Goal: Task Accomplishment & Management: Manage account settings

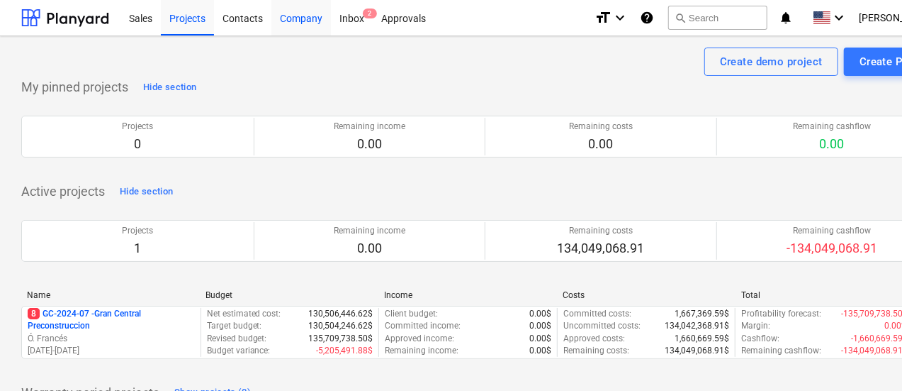
click at [291, 21] on div "Company" at bounding box center [302, 17] width 60 height 36
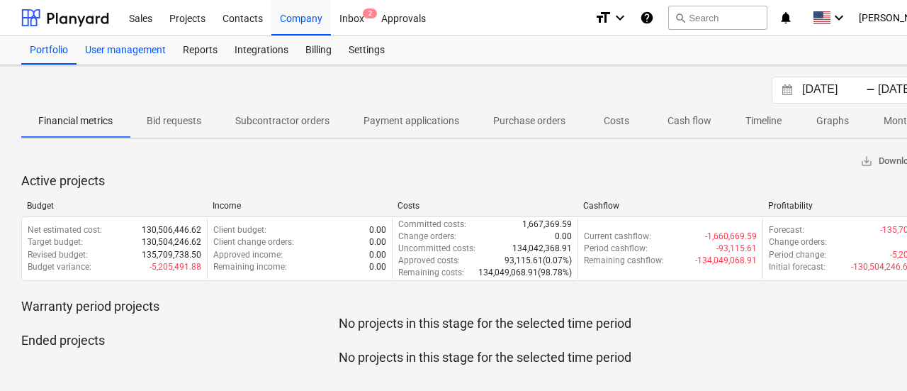
click at [135, 53] on div "User management" at bounding box center [126, 50] width 98 height 28
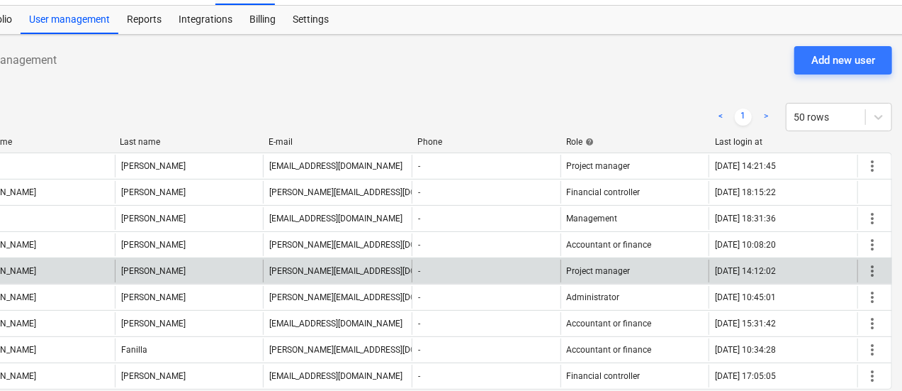
scroll to position [30, 67]
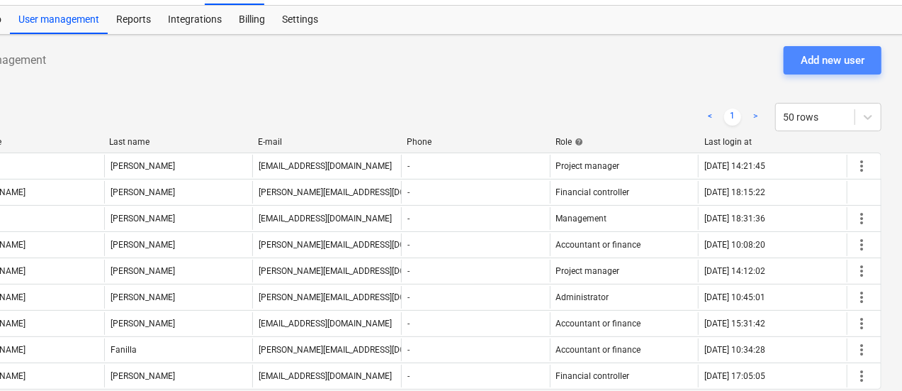
click at [853, 60] on div "Add new user" at bounding box center [833, 60] width 64 height 18
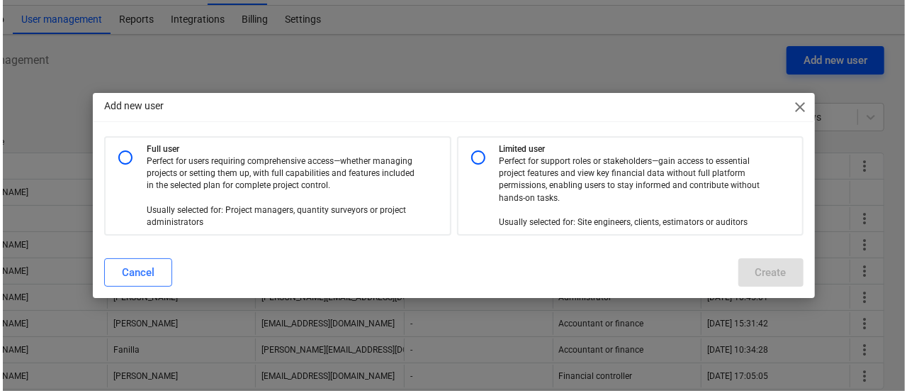
scroll to position [30, 62]
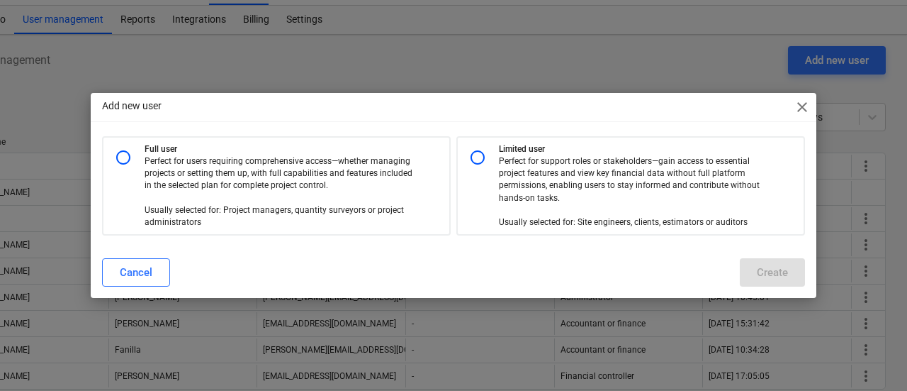
click at [489, 152] on input "radio" at bounding box center [478, 157] width 28 height 28
radio input "true"
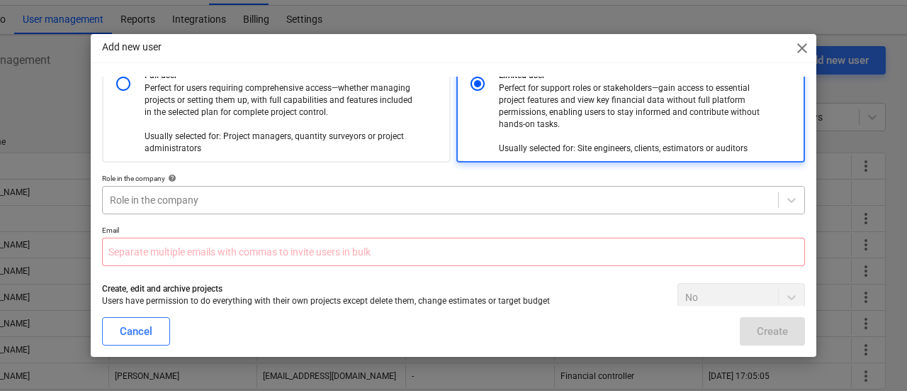
scroll to position [0, 0]
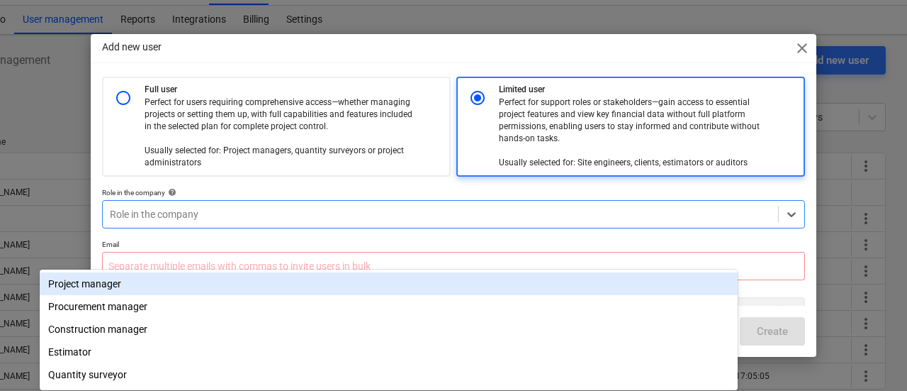
click at [268, 211] on div at bounding box center [440, 214] width 661 height 14
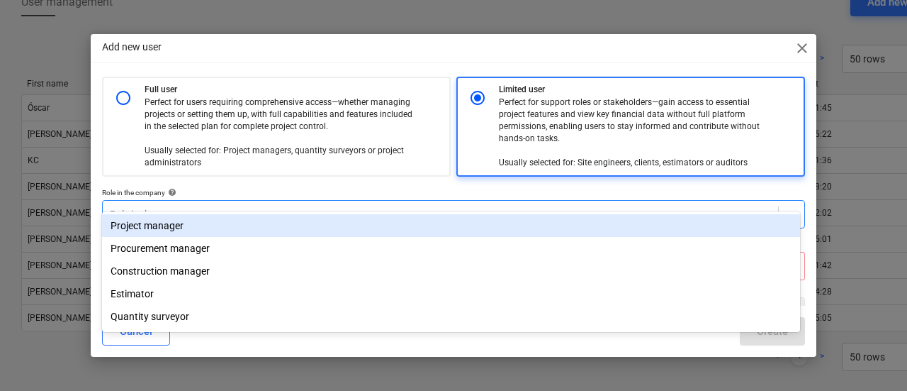
scroll to position [92, 0]
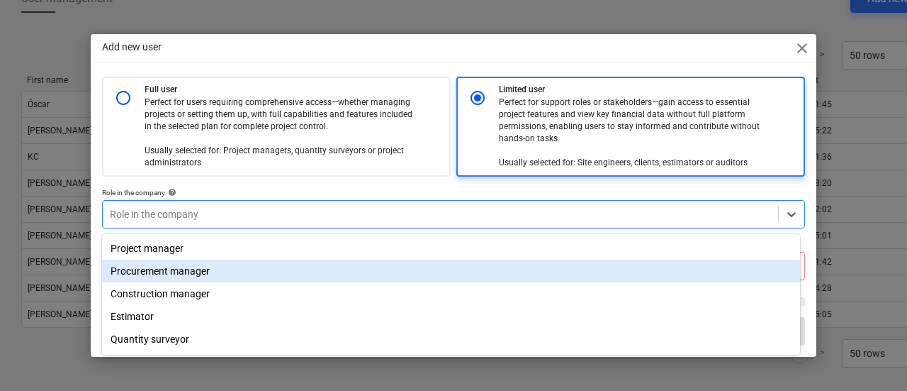
click at [217, 272] on div "Procurement manager" at bounding box center [451, 270] width 698 height 23
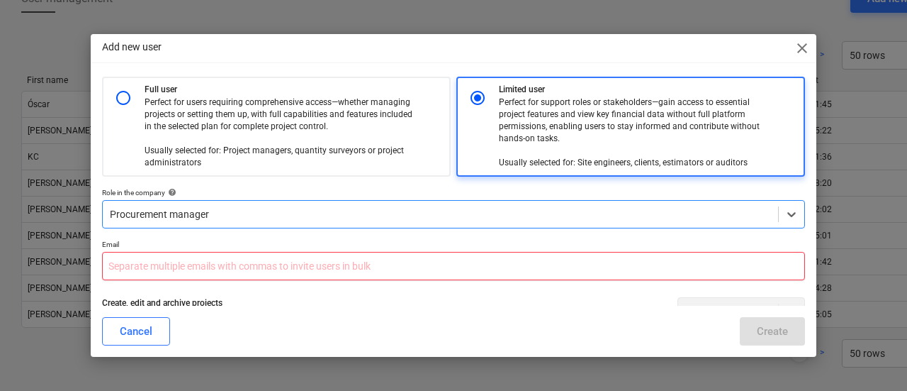
click at [210, 272] on input "text" at bounding box center [453, 266] width 703 height 28
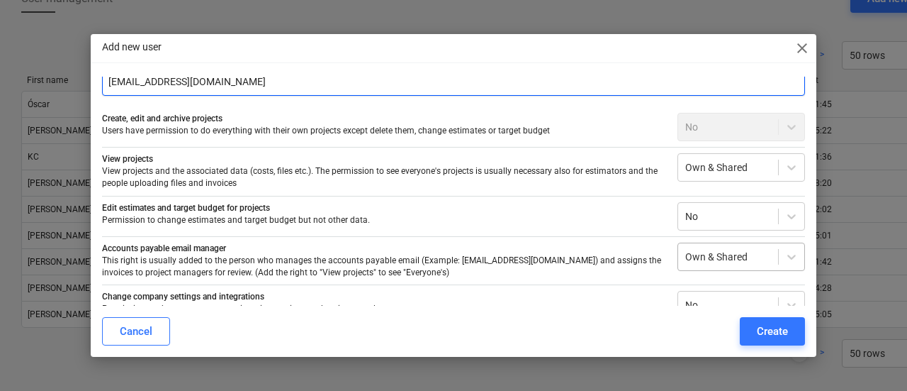
scroll to position [184, 0]
type input "[EMAIL_ADDRESS][DOMAIN_NAME]"
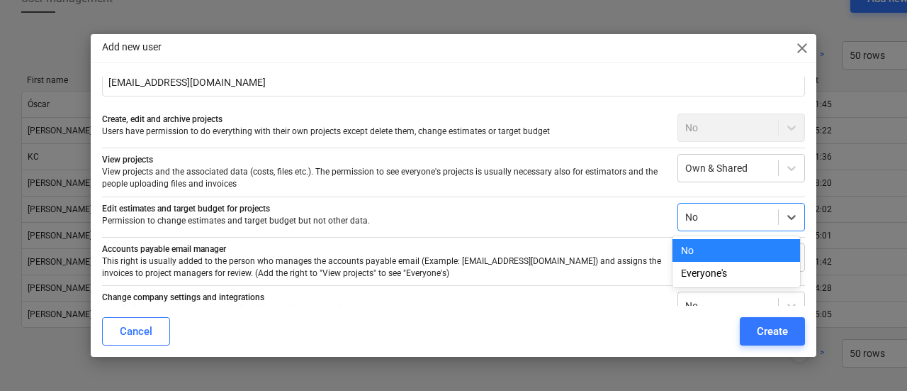
click at [720, 219] on div at bounding box center [729, 217] width 86 height 14
click at [713, 269] on div "Everyone's" at bounding box center [737, 273] width 128 height 23
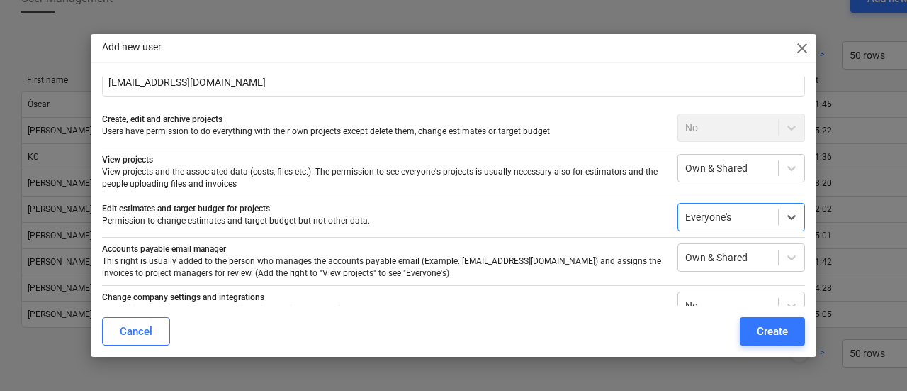
scroll to position [288, 0]
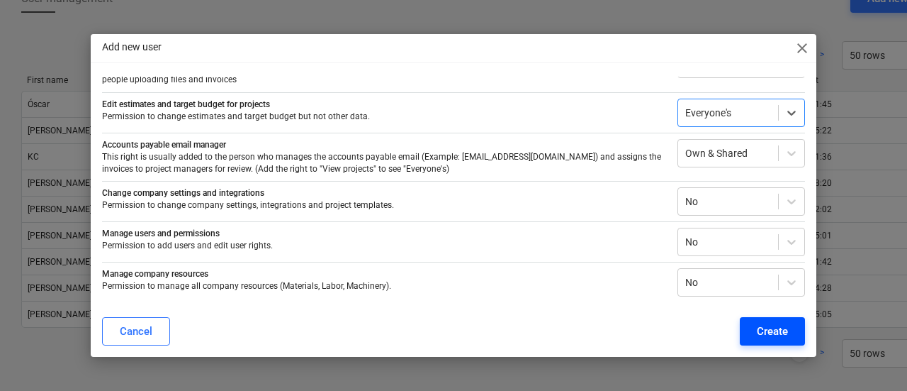
click at [770, 330] on div "Create" at bounding box center [772, 331] width 31 height 18
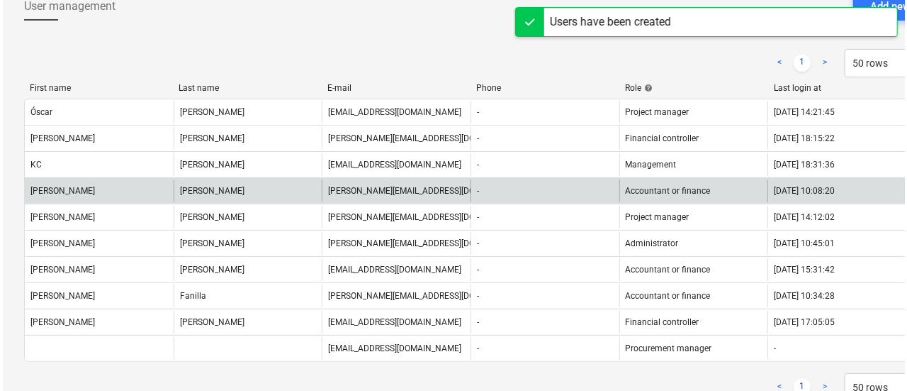
scroll to position [0, 0]
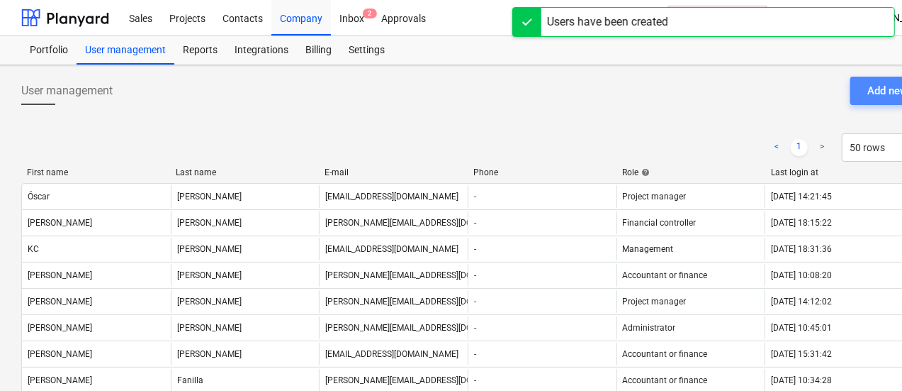
click at [868, 82] on div "Add new user" at bounding box center [900, 91] width 64 height 18
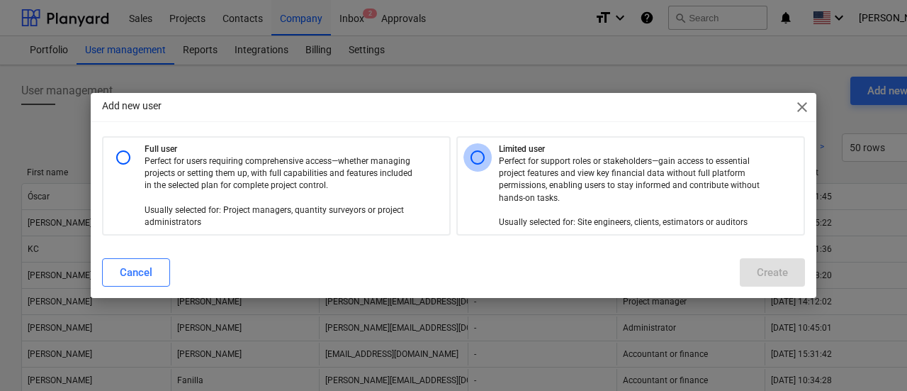
click at [478, 160] on input "radio" at bounding box center [478, 157] width 28 height 28
radio input "true"
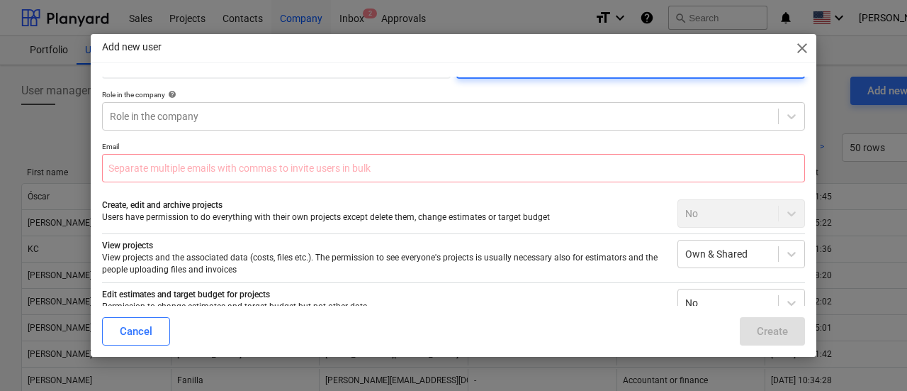
scroll to position [96, 0]
click at [426, 113] on div at bounding box center [440, 118] width 661 height 14
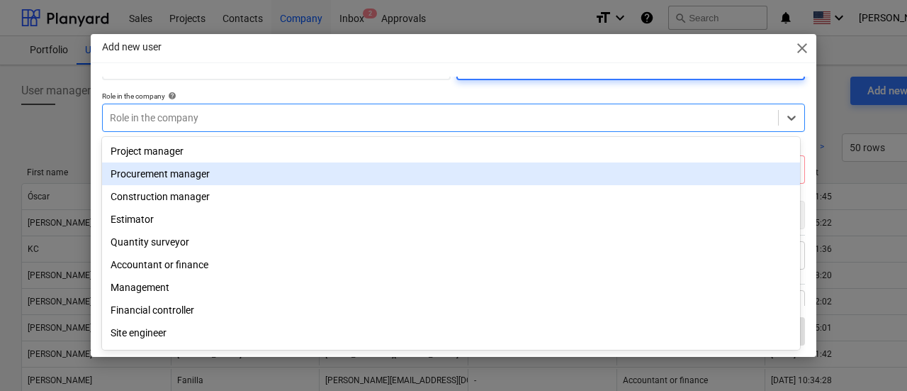
click at [273, 178] on div "Procurement manager" at bounding box center [451, 173] width 698 height 23
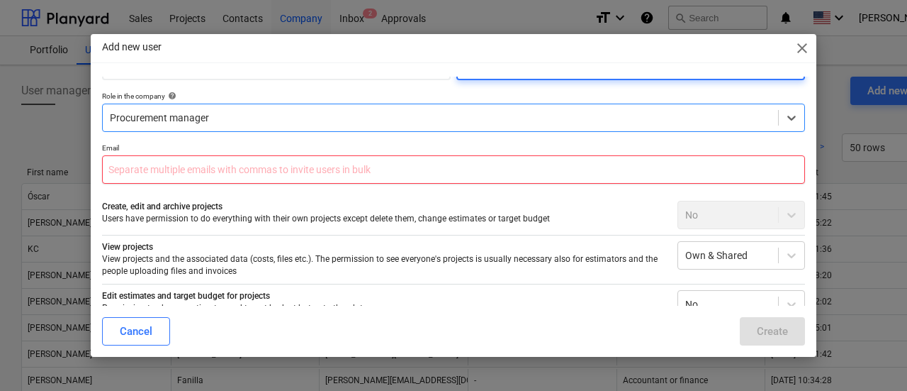
click at [250, 172] on input "text" at bounding box center [453, 169] width 703 height 28
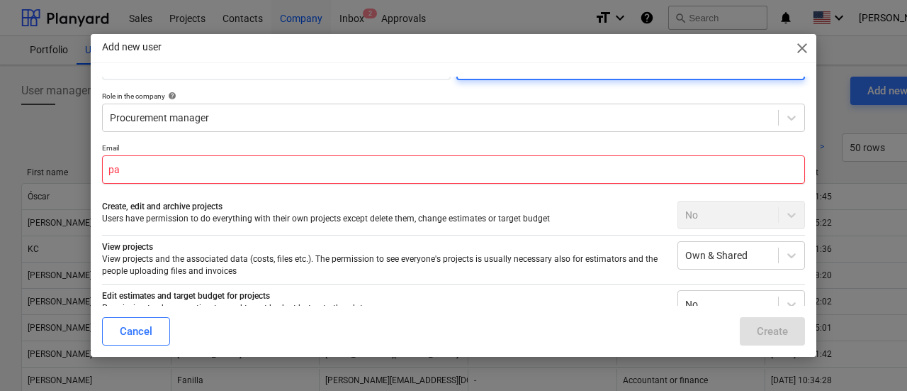
type input "p"
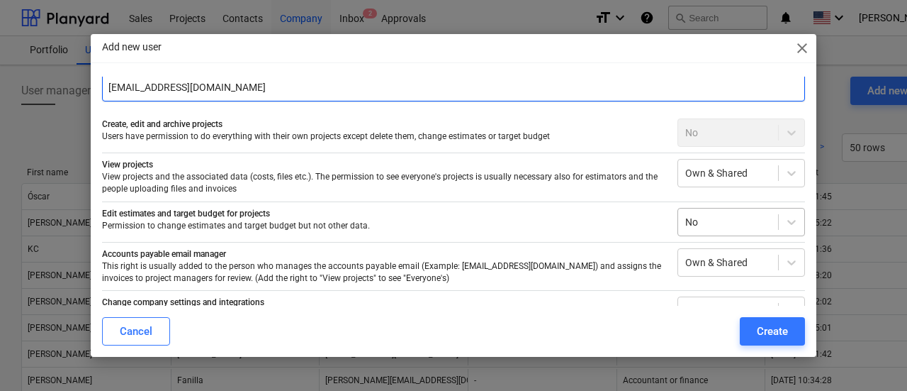
scroll to position [183, 0]
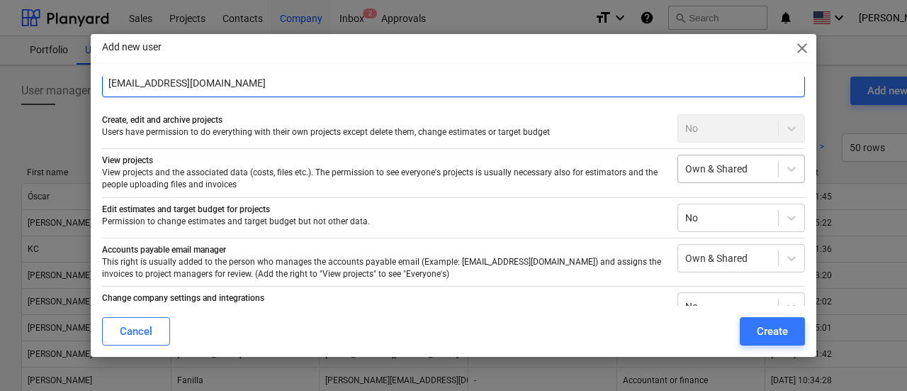
type input "[EMAIL_ADDRESS][DOMAIN_NAME]"
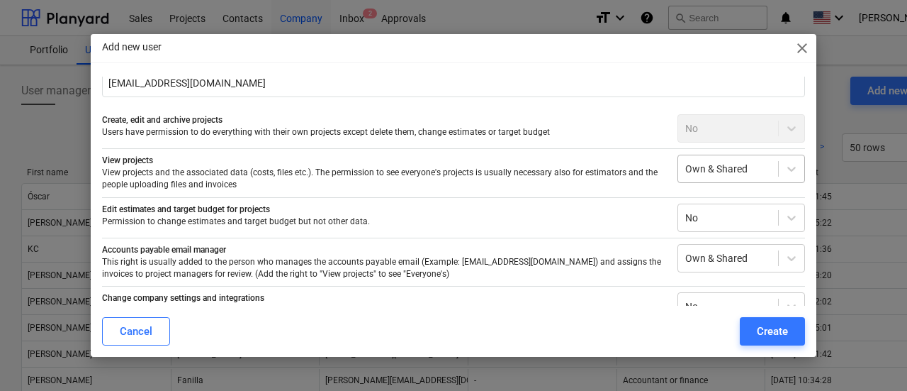
click at [736, 163] on div at bounding box center [729, 169] width 86 height 14
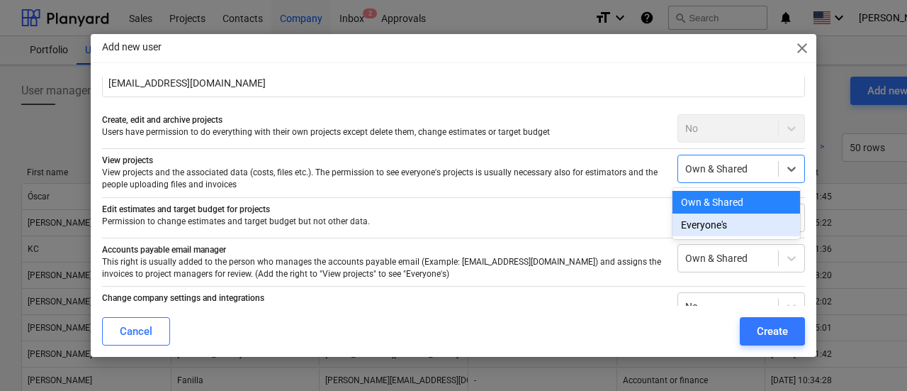
click at [729, 225] on div "Everyone's" at bounding box center [737, 224] width 128 height 23
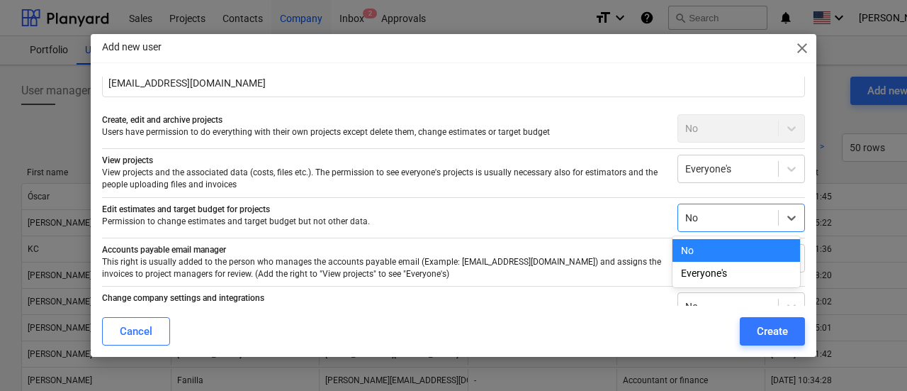
click at [727, 219] on div at bounding box center [729, 218] width 86 height 14
click at [710, 272] on div "Everyone's" at bounding box center [737, 273] width 128 height 23
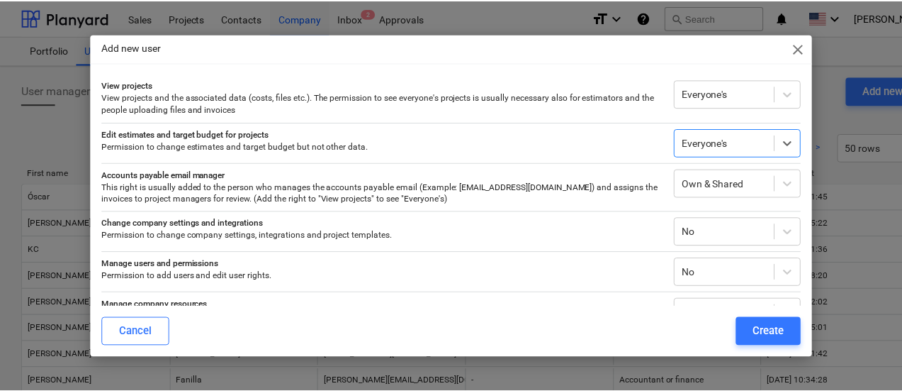
scroll to position [288, 0]
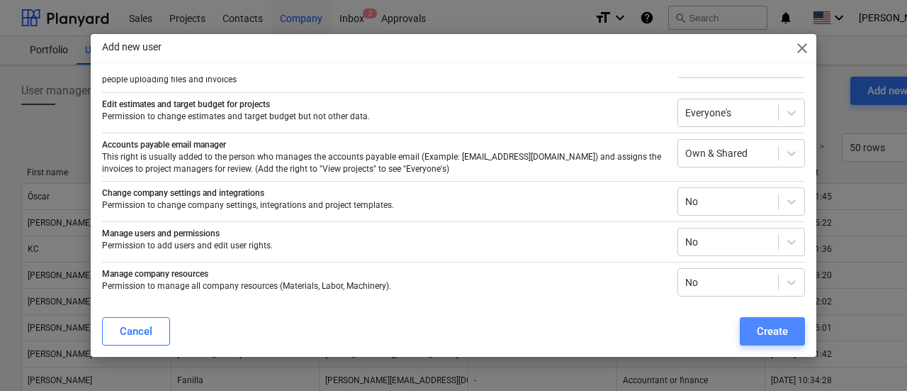
click at [777, 332] on div "Create" at bounding box center [772, 331] width 31 height 18
